Goal: Task Accomplishment & Management: Understand process/instructions

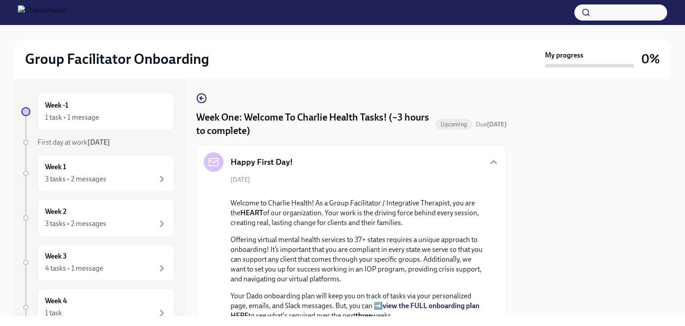
scroll to position [663, 0]
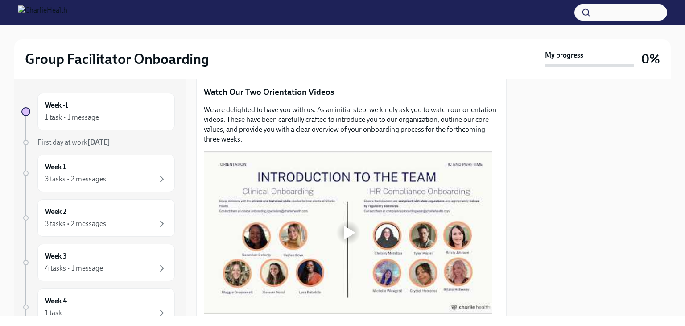
click at [525, 236] on div at bounding box center [593, 197] width 153 height 237
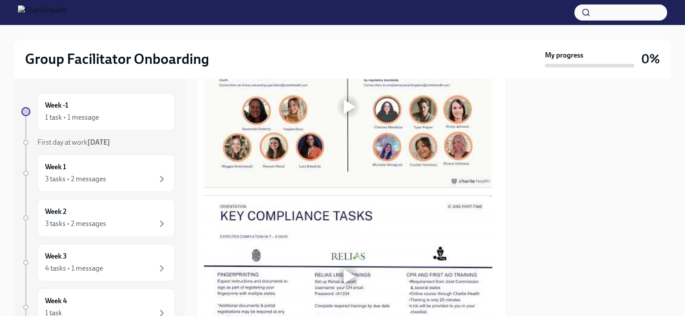
scroll to position [846, 0]
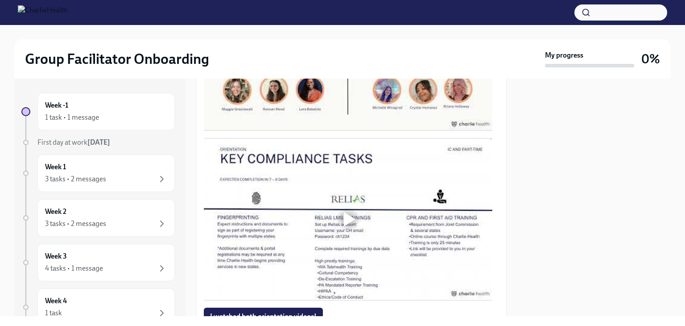
click at [344, 57] on div at bounding box center [350, 49] width 12 height 14
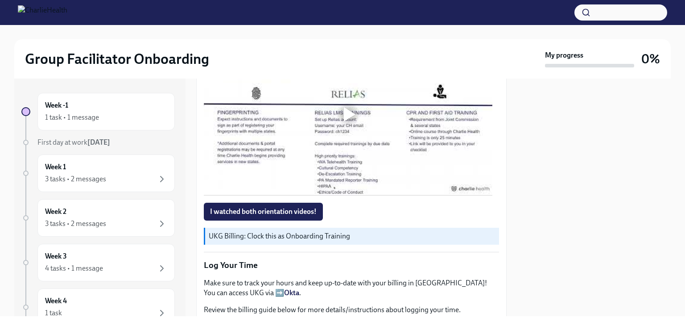
scroll to position [1010, 0]
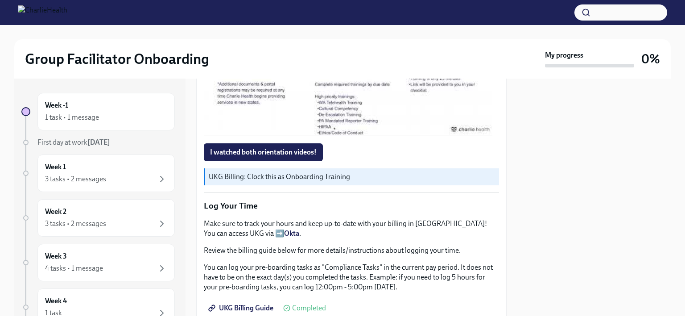
click at [346, 62] on div at bounding box center [350, 55] width 12 height 14
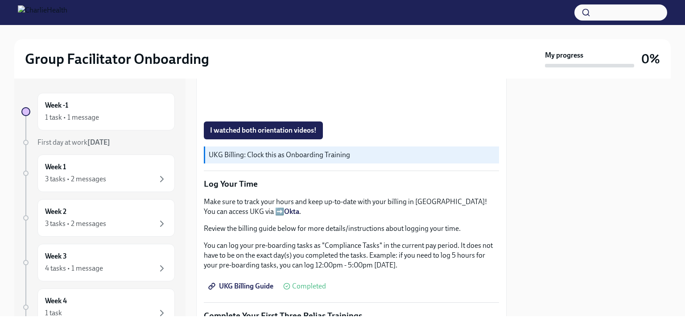
scroll to position [1034, 0]
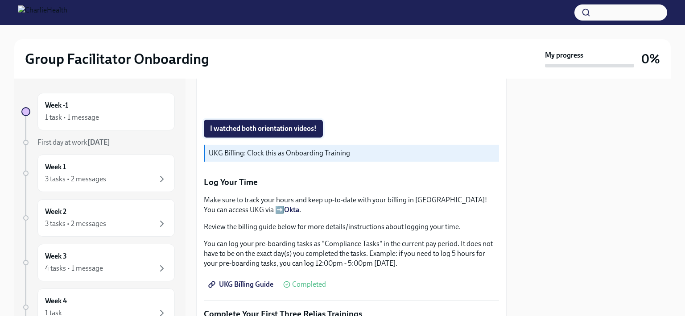
click at [298, 133] on span "I watched both orientation videos!" at bounding box center [263, 128] width 107 height 9
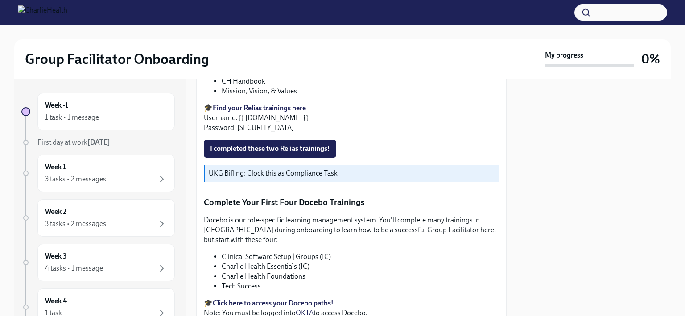
scroll to position [1361, 0]
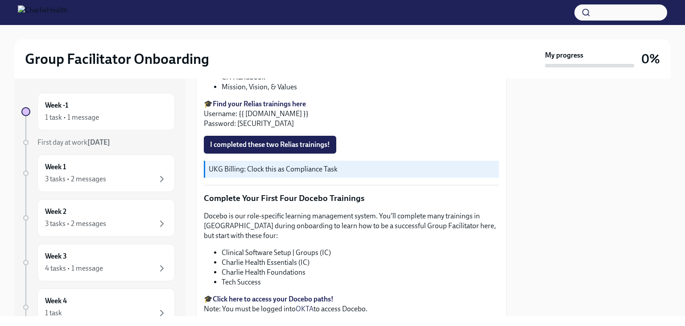
click at [263, 108] on strong "Find your Relias trainings here" at bounding box center [259, 103] width 93 height 8
click at [323, 149] on span "I completed these two Relias trainings!" at bounding box center [270, 144] width 120 height 9
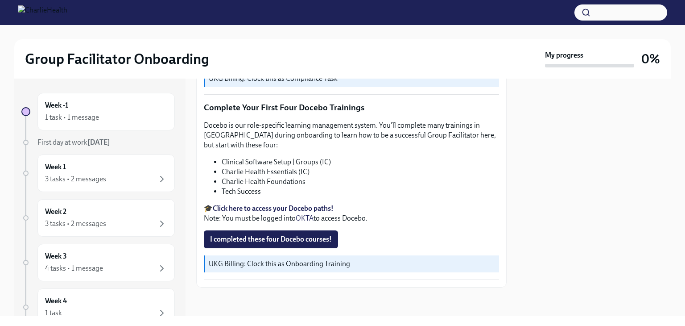
scroll to position [1503, 0]
click at [319, 212] on strong "Click here to access your Docebo paths!" at bounding box center [273, 208] width 121 height 8
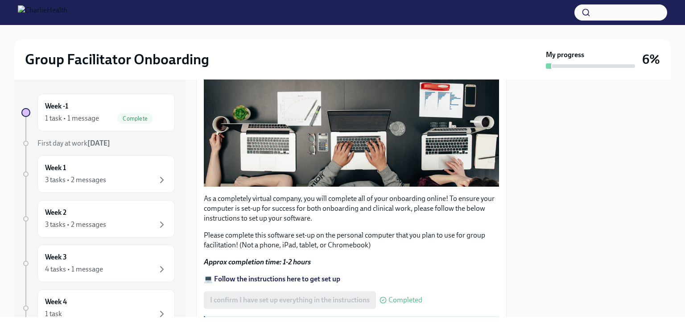
scroll to position [271, 0]
